Goal: Task Accomplishment & Management: Manage account settings

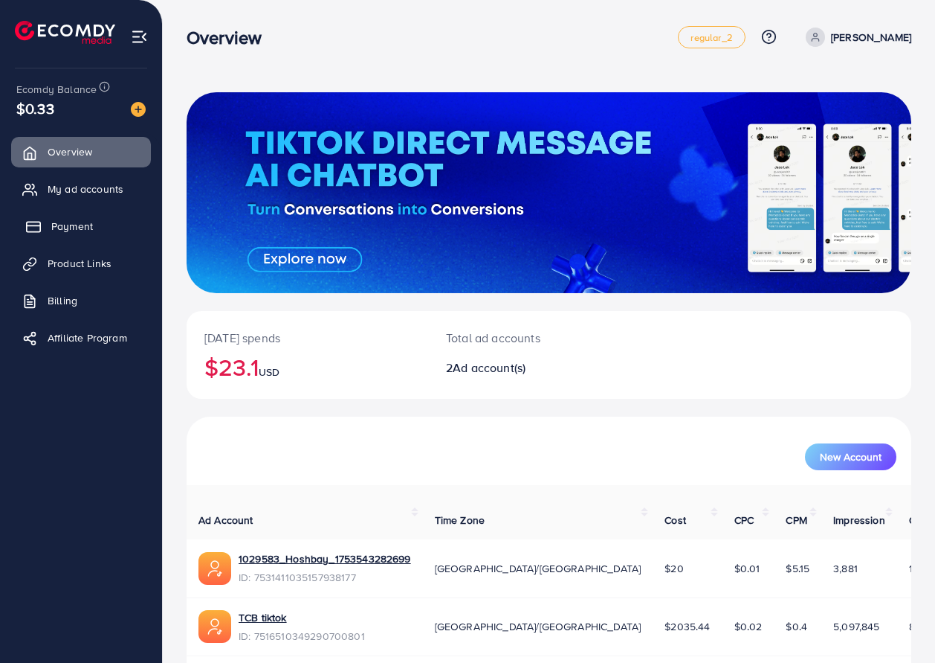
click at [61, 228] on span "Payment" at bounding box center [72, 226] width 42 height 15
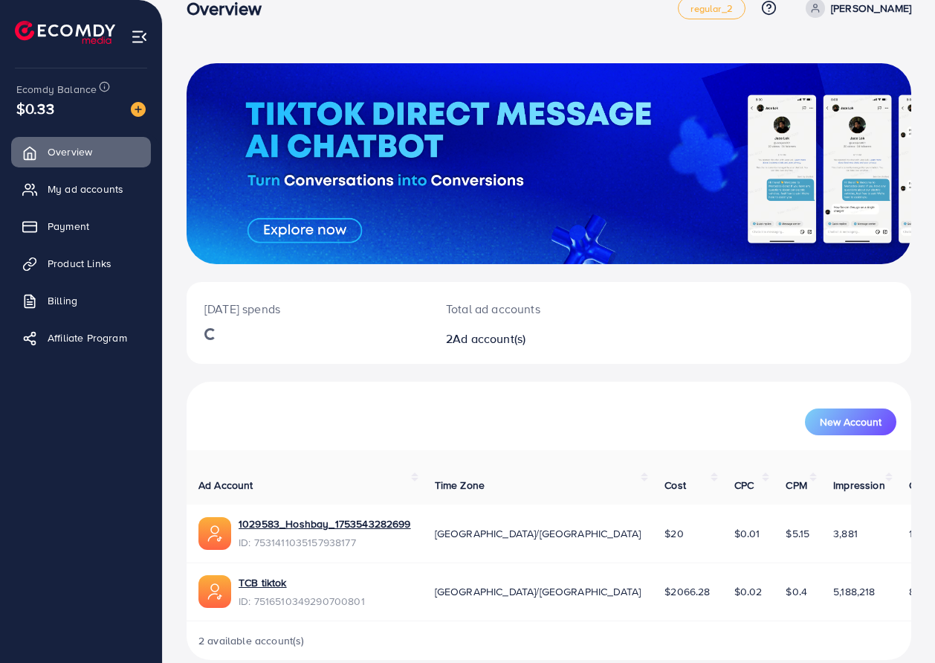
scroll to position [35, 0]
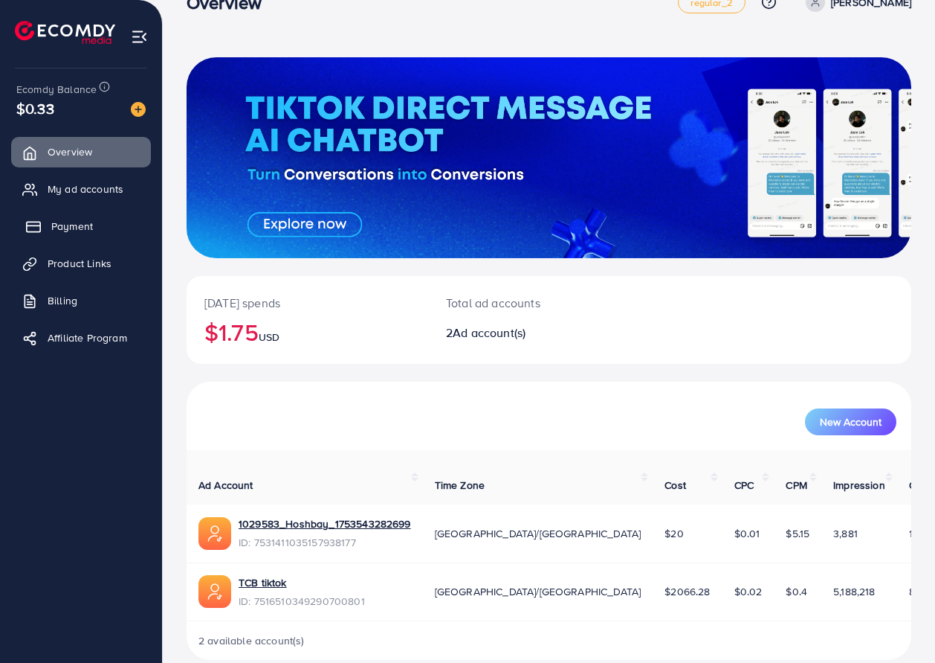
click at [77, 222] on span "Payment" at bounding box center [72, 226] width 42 height 15
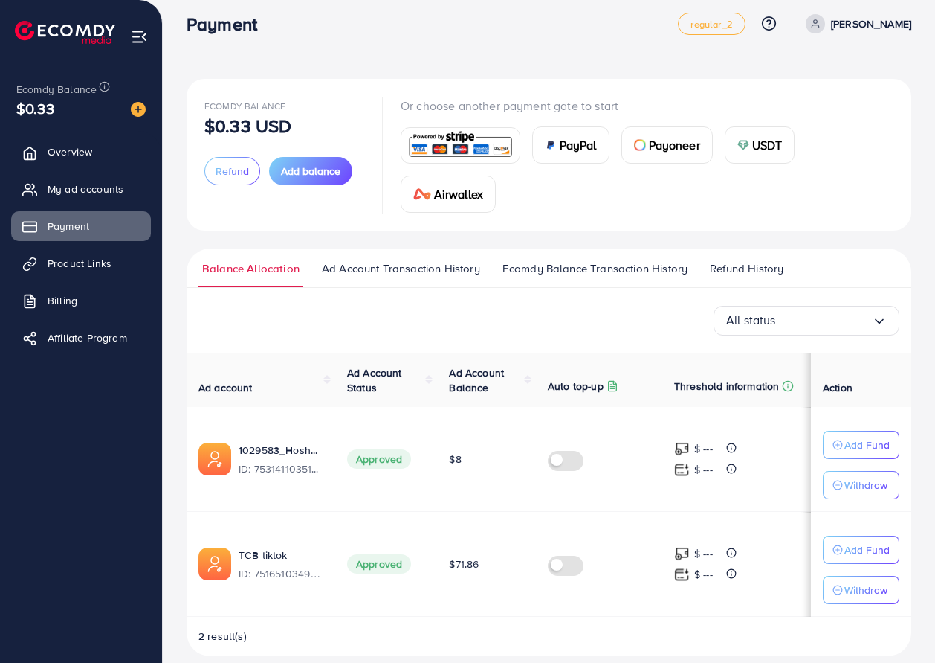
scroll to position [30, 0]
